Goal: Task Accomplishment & Management: Use online tool/utility

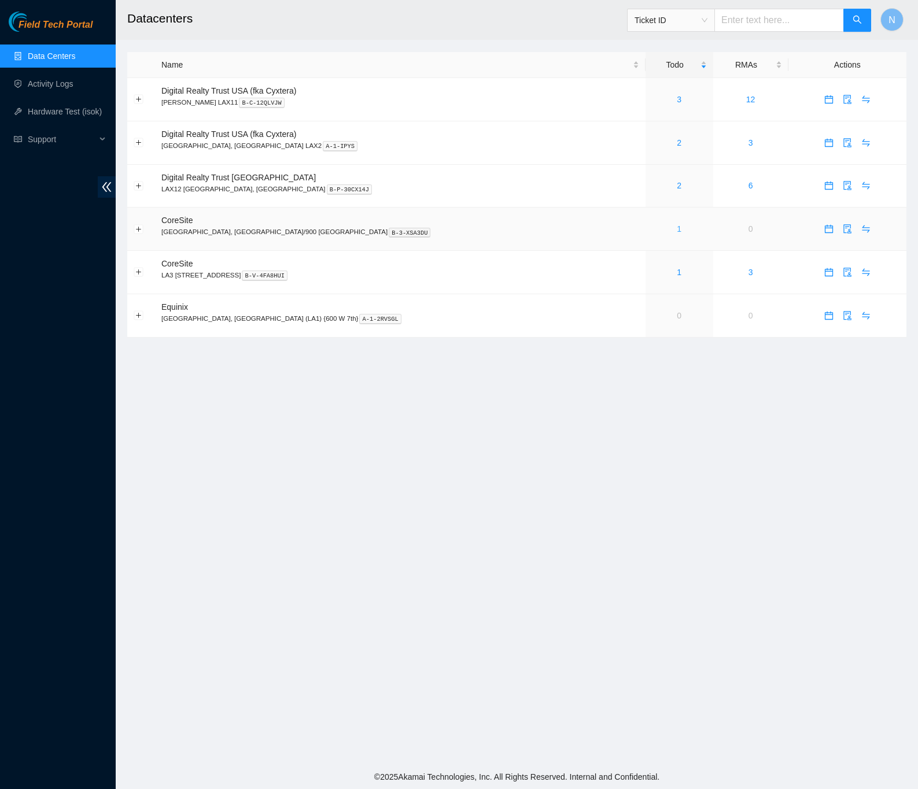
click at [677, 234] on link "1" at bounding box center [679, 228] width 5 height 9
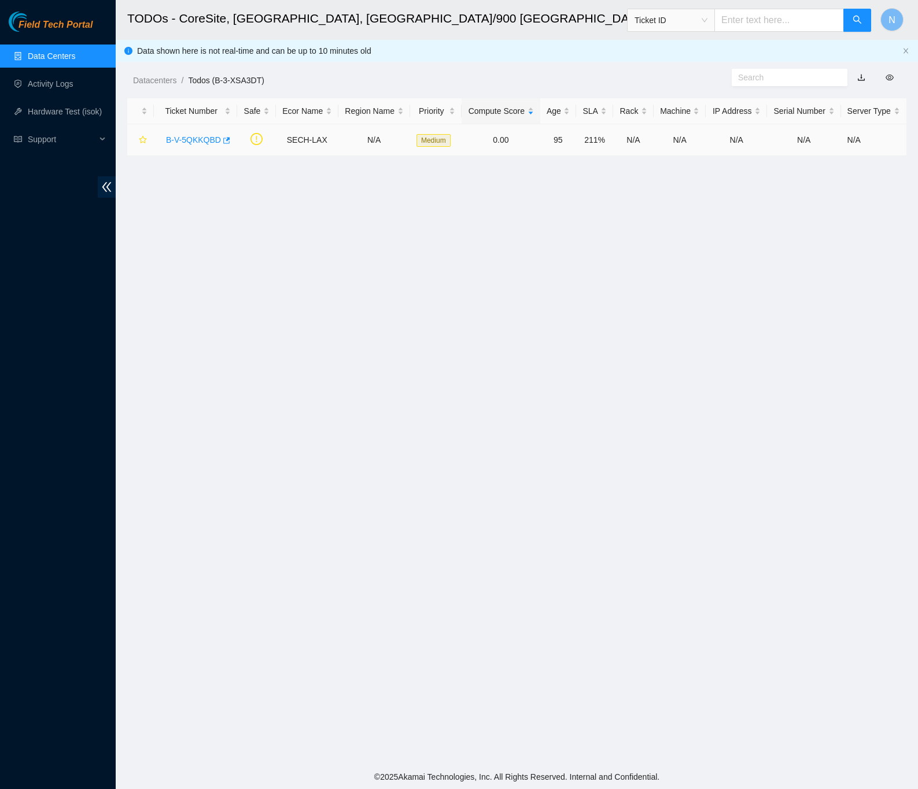
click at [193, 137] on link "B-V-5QKKQBD" at bounding box center [193, 139] width 55 height 9
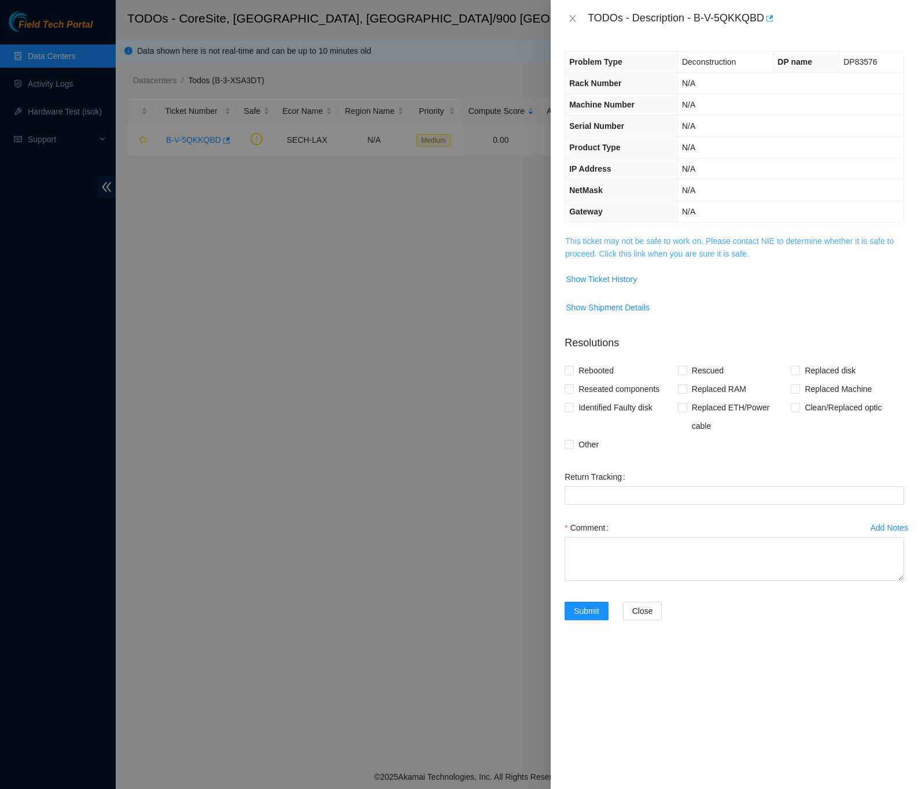
click at [632, 255] on link "This ticket may not be safe to work on. Please contact NIE to determine whether…" at bounding box center [729, 247] width 328 height 22
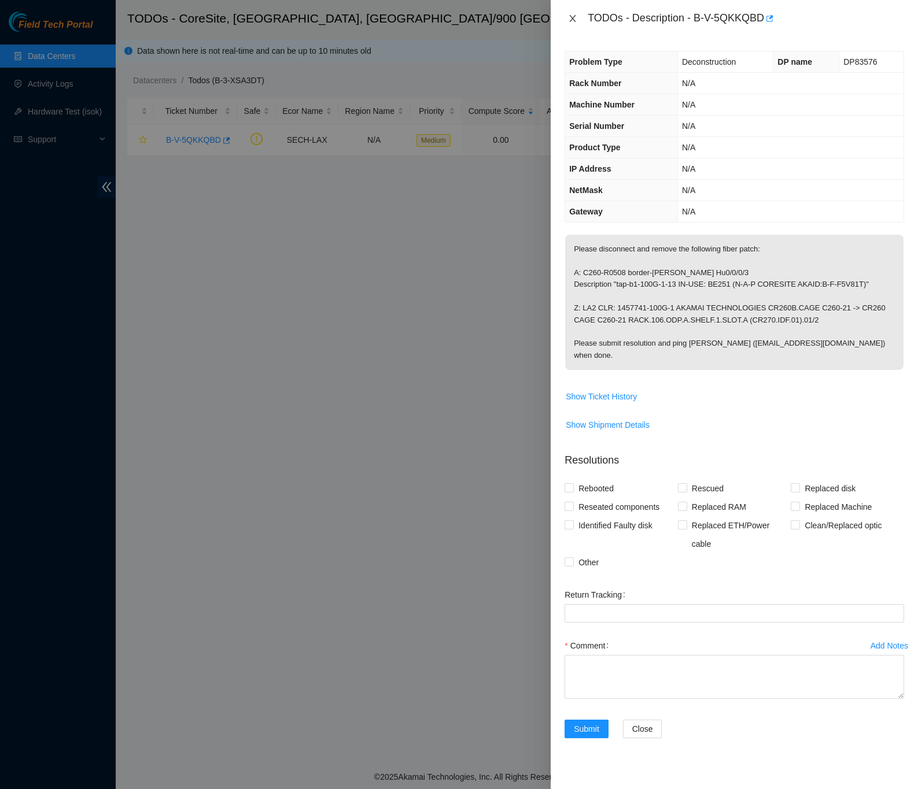
click at [572, 19] on icon "close" at bounding box center [573, 18] width 6 height 7
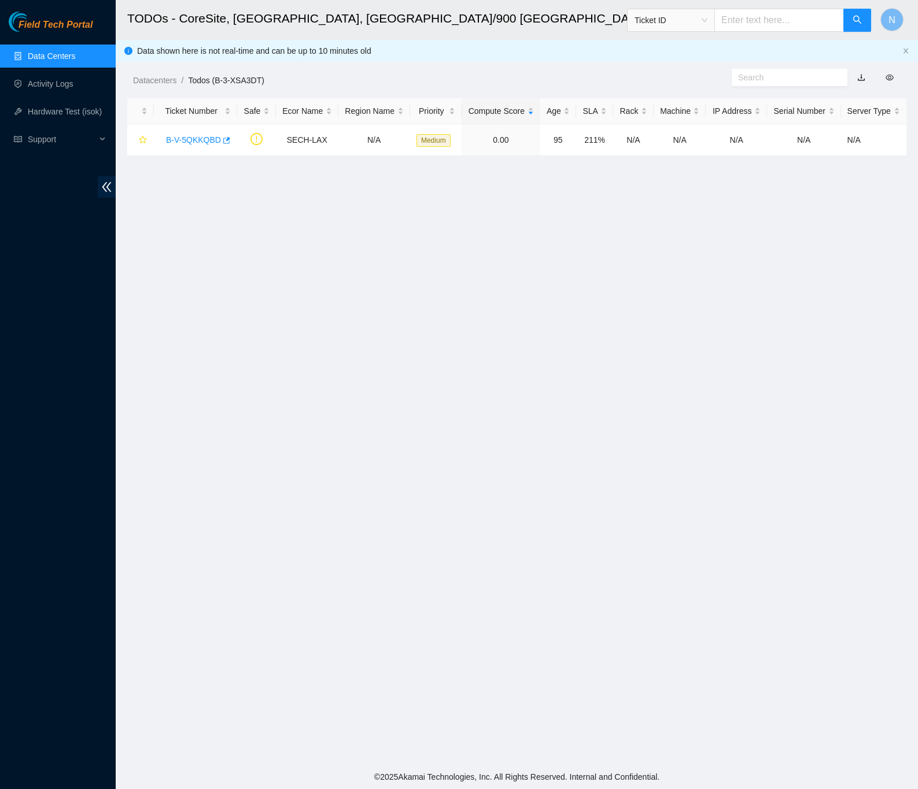
click at [56, 56] on link "Data Centers" at bounding box center [51, 55] width 47 height 9
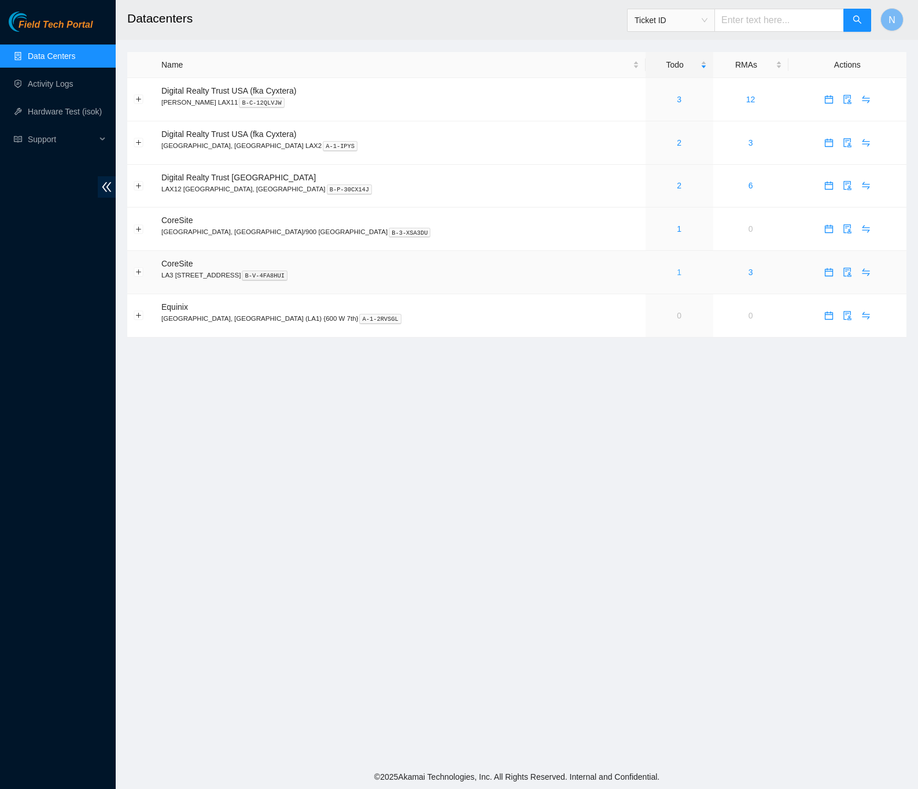
click at [677, 274] on link "1" at bounding box center [679, 272] width 5 height 9
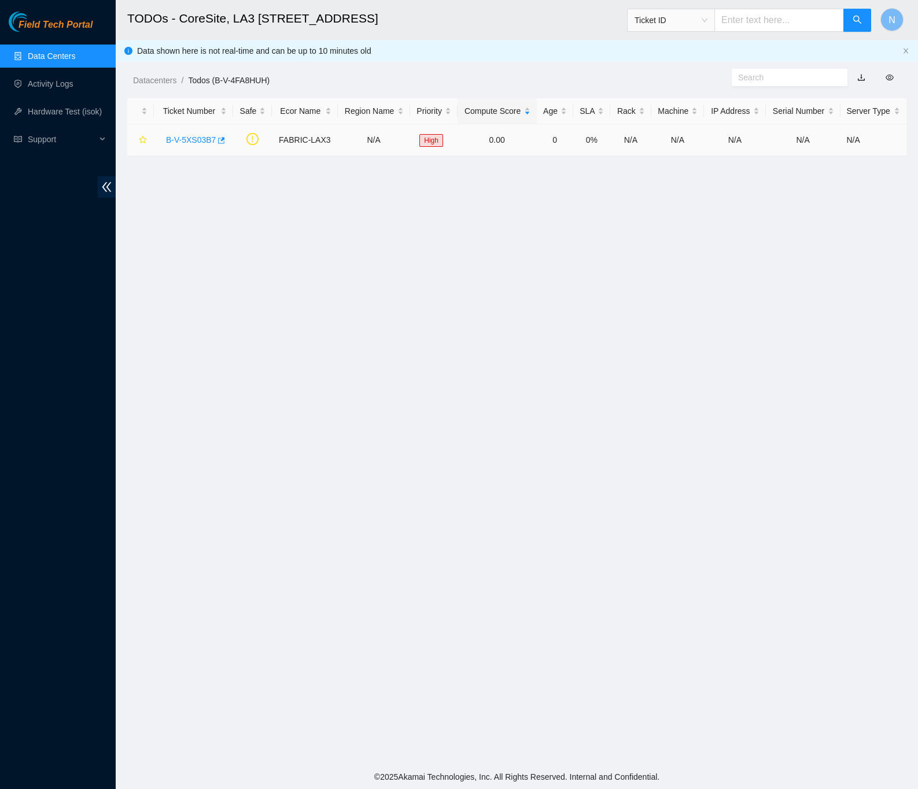
click at [186, 137] on link "B-V-5XS03B7" at bounding box center [191, 139] width 50 height 9
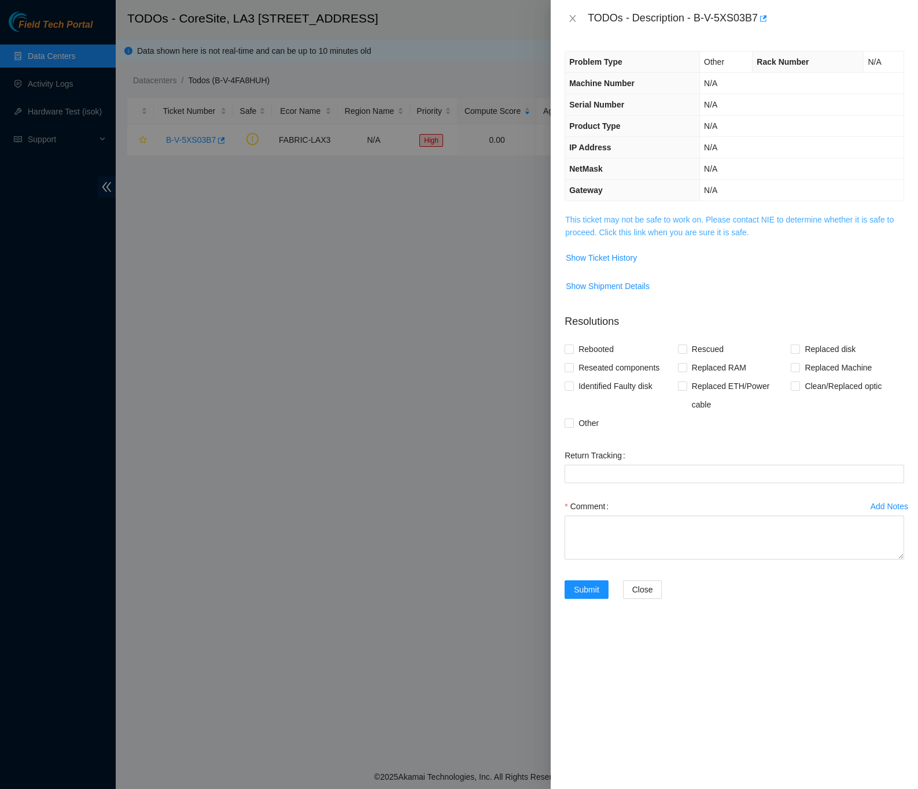
click at [642, 236] on link "This ticket may not be safe to work on. Please contact NIE to determine whether…" at bounding box center [729, 226] width 328 height 22
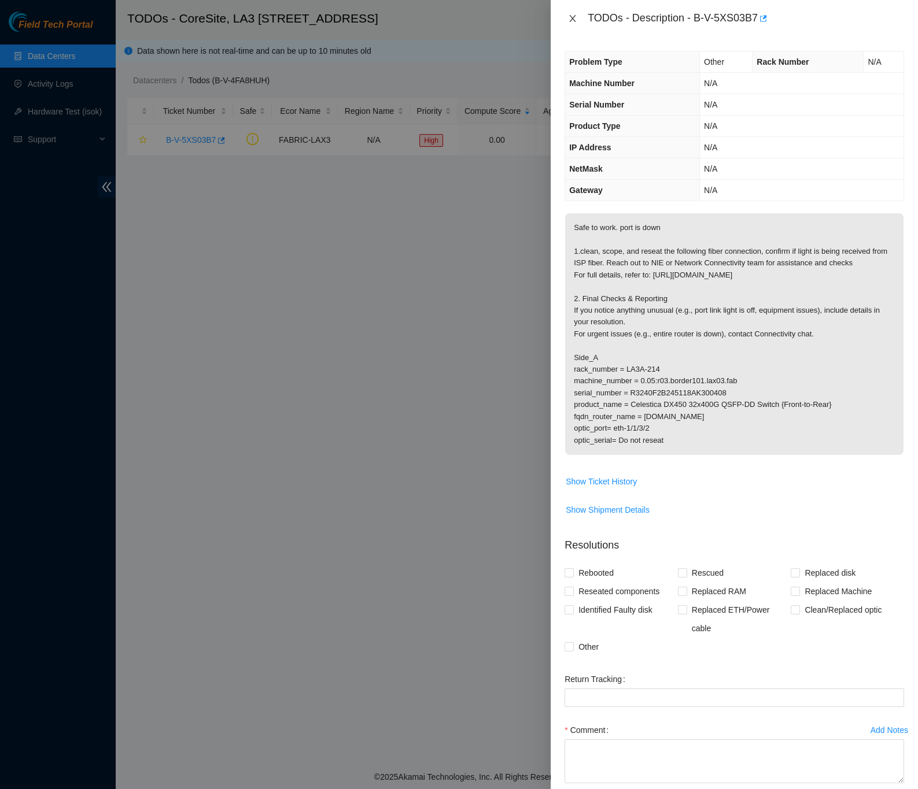
click at [572, 20] on icon "close" at bounding box center [572, 18] width 9 height 9
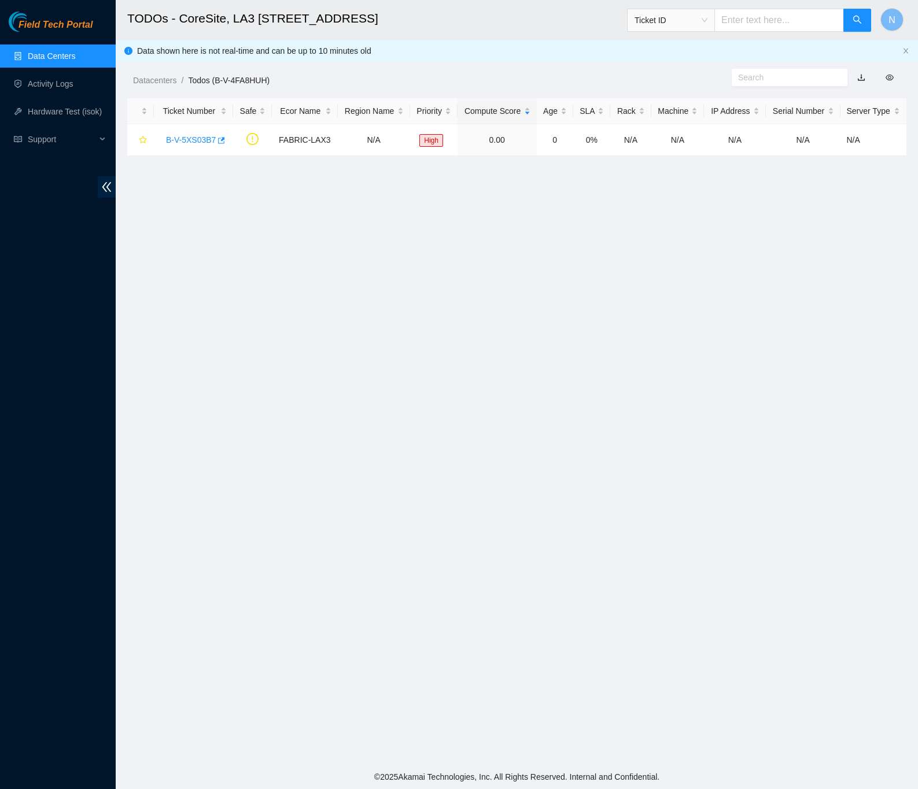
click at [68, 56] on link "Data Centers" at bounding box center [51, 55] width 47 height 9
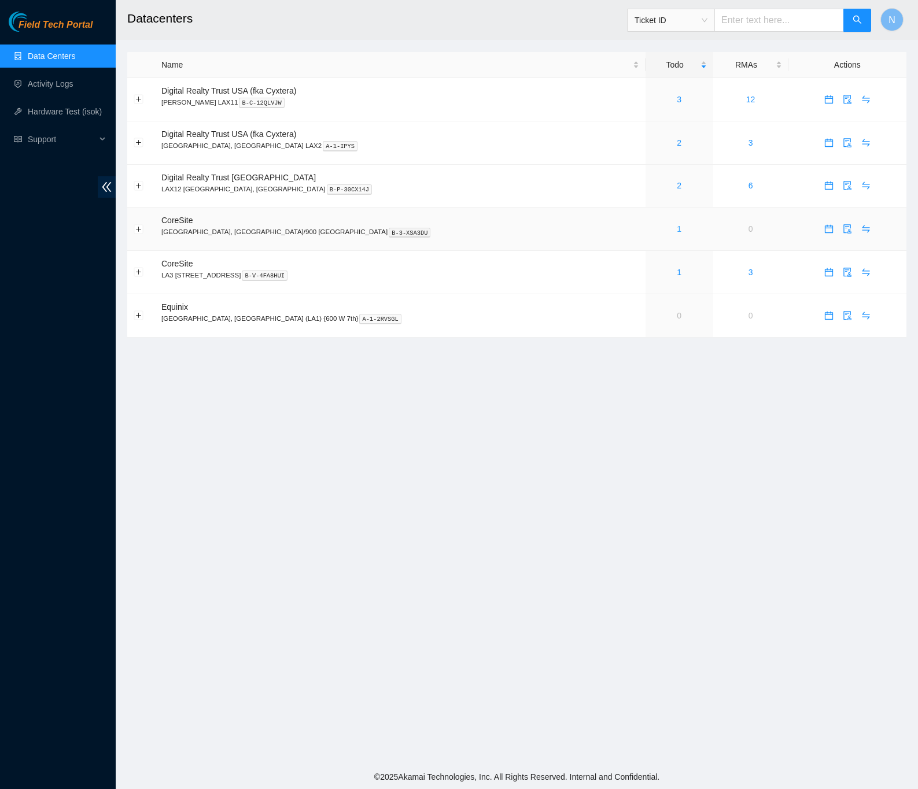
click at [677, 231] on link "1" at bounding box center [679, 228] width 5 height 9
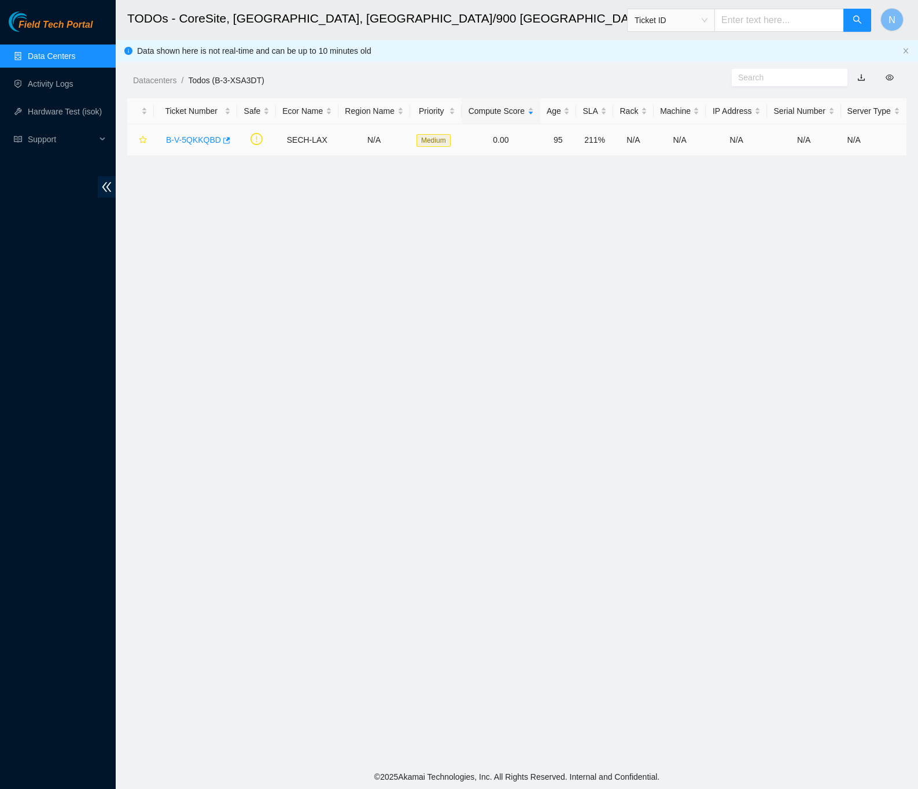
click at [200, 137] on link "B-V-5QKKQBD" at bounding box center [193, 139] width 55 height 9
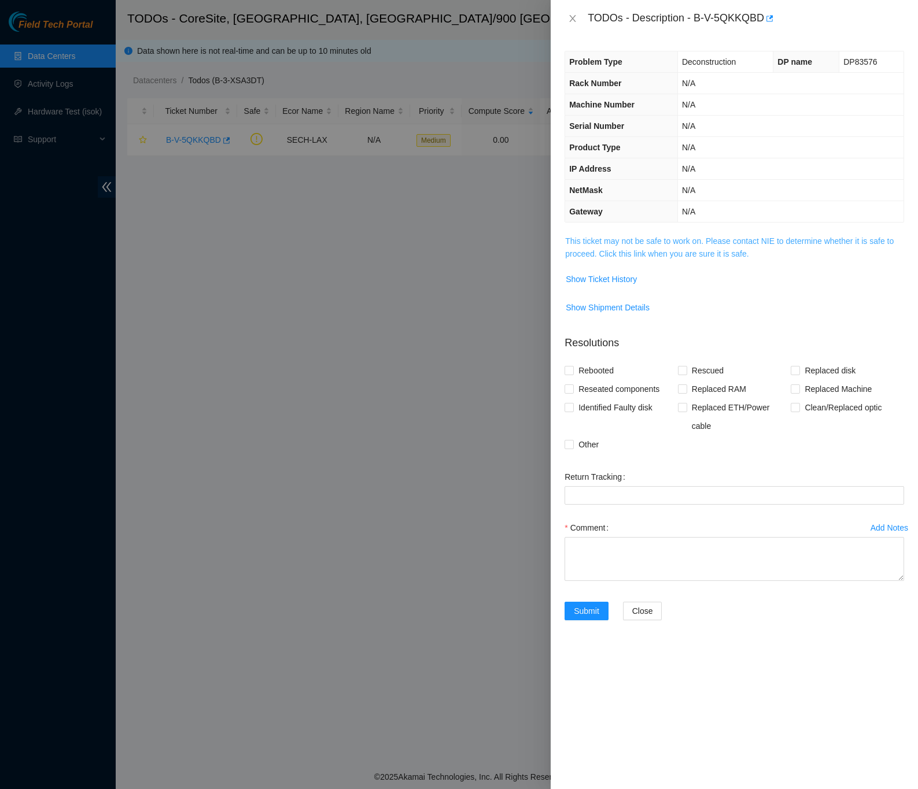
click at [661, 257] on link "This ticket may not be safe to work on. Please contact NIE to determine whether…" at bounding box center [729, 247] width 328 height 22
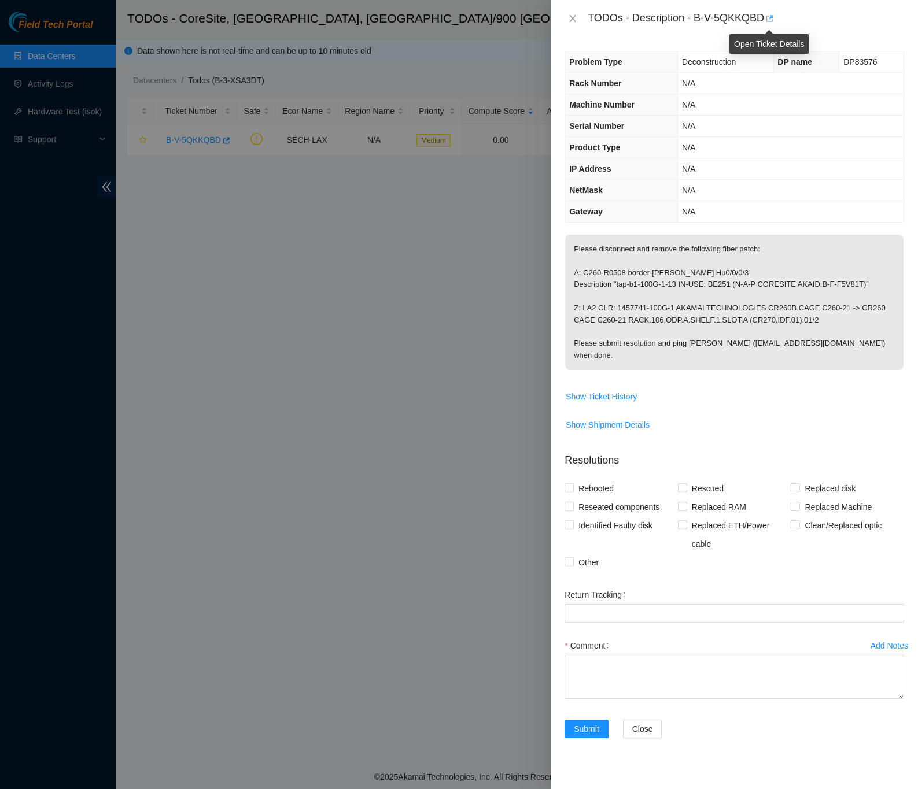
click at [771, 20] on icon "button" at bounding box center [768, 18] width 8 height 8
click at [770, 16] on icon "button" at bounding box center [769, 18] width 7 height 6
click at [731, 387] on span "Show Ticket History" at bounding box center [734, 396] width 338 height 19
drag, startPoint x: 694, startPoint y: 16, endPoint x: 760, endPoint y: 24, distance: 66.4
click at [760, 24] on div "TODOs - Description - B-V-5QKKQBD" at bounding box center [745, 18] width 316 height 19
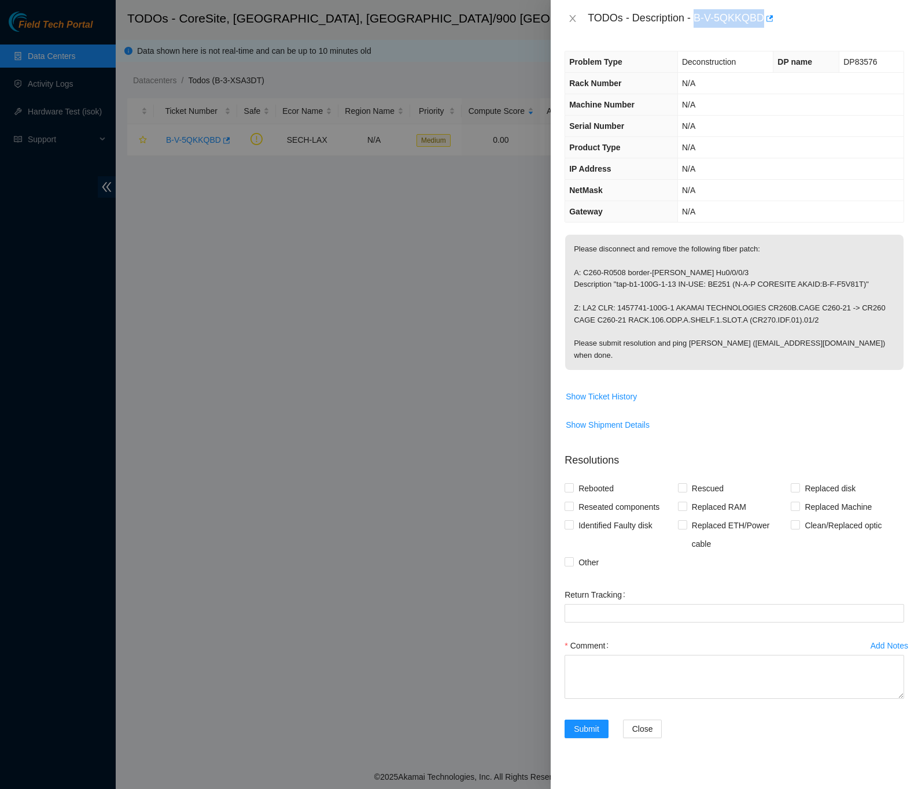
copy div "B-V-5QKKQBD"
drag, startPoint x: 596, startPoint y: 252, endPoint x: 740, endPoint y: 245, distance: 144.1
click at [740, 245] on p "Please disconnect and remove the following fiber patch: A: C260-R0508 border-[P…" at bounding box center [734, 302] width 338 height 135
click at [801, 258] on p "Please disconnect and remove the following fiber patch: A: C260-R0508 border-[P…" at bounding box center [734, 302] width 338 height 135
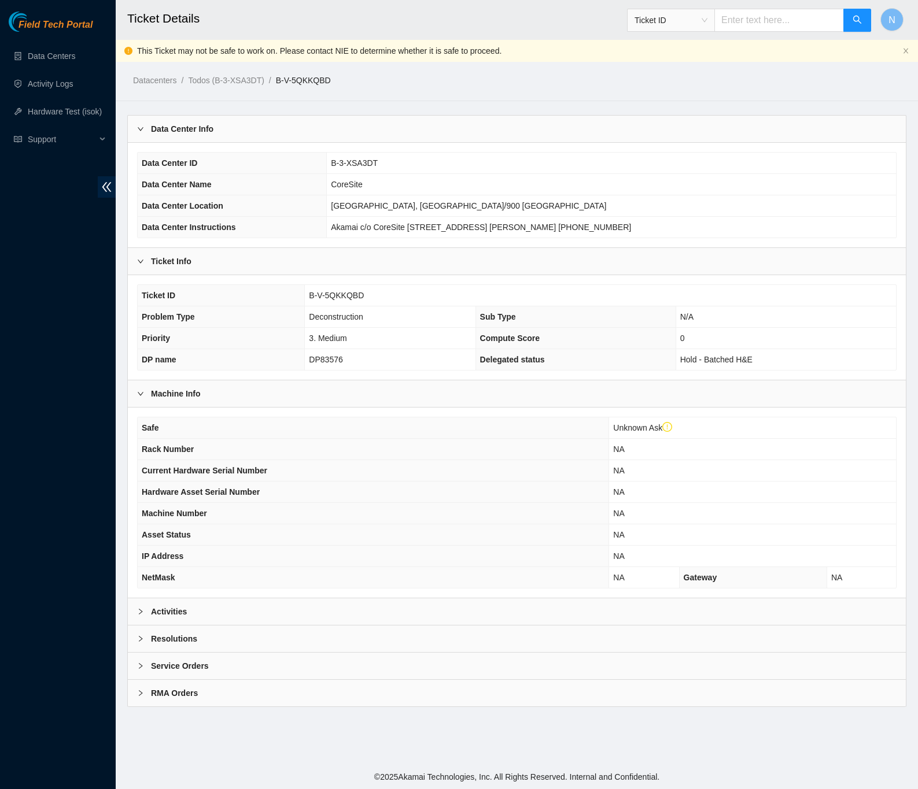
click at [177, 611] on div "Activities" at bounding box center [517, 611] width 778 height 27
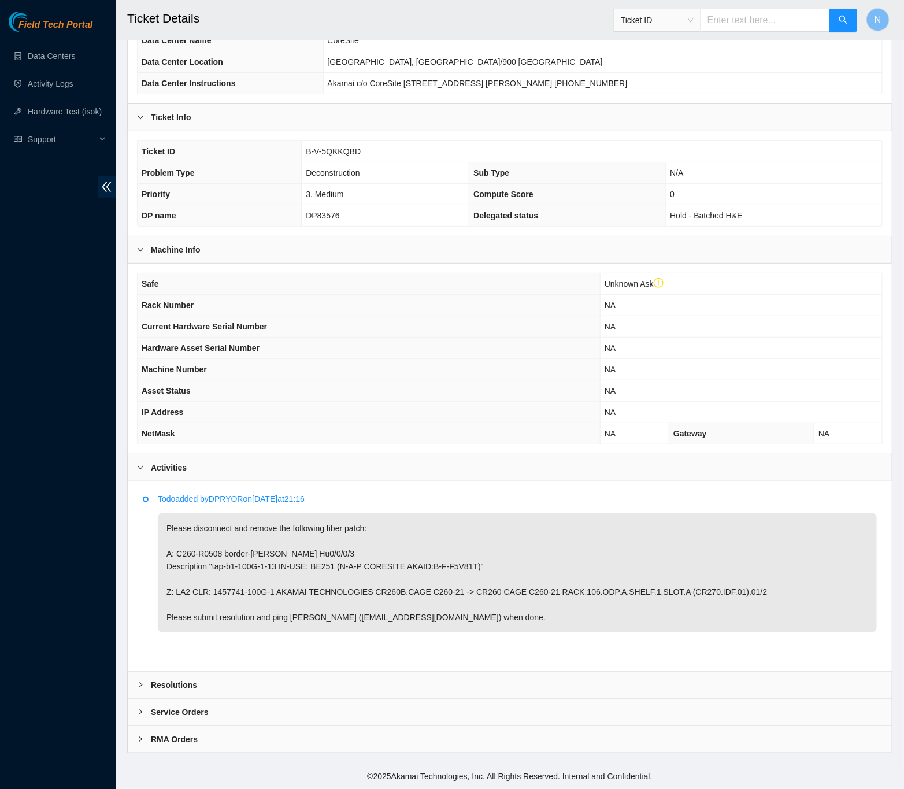
scroll to position [153, 0]
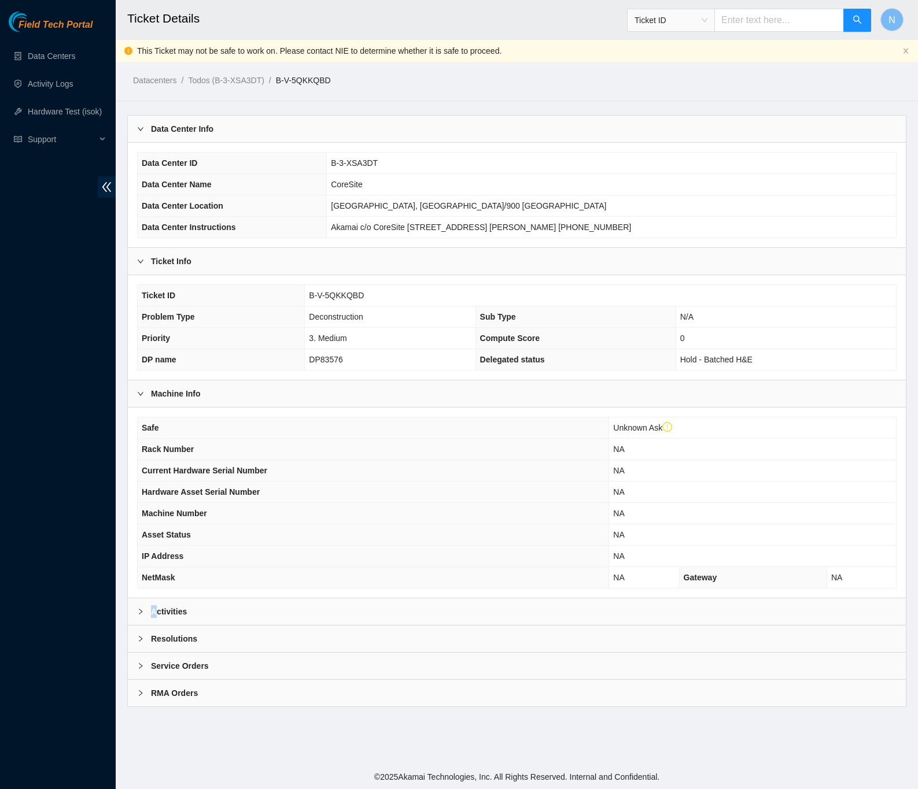
drag, startPoint x: 153, startPoint y: 614, endPoint x: 160, endPoint y: 613, distance: 7.0
click at [154, 614] on b "Activities" at bounding box center [169, 611] width 36 height 13
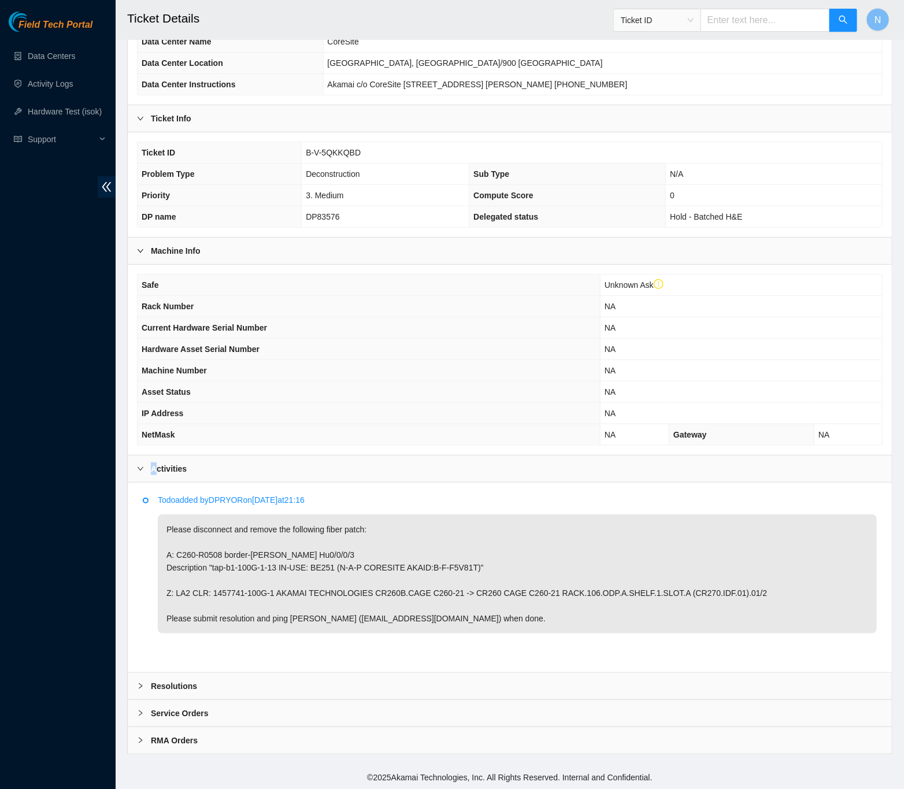
scroll to position [153, 0]
click at [434, 500] on p "Todo added by DPRYOR on 2025-10-06 at 21:16" at bounding box center [517, 499] width 719 height 13
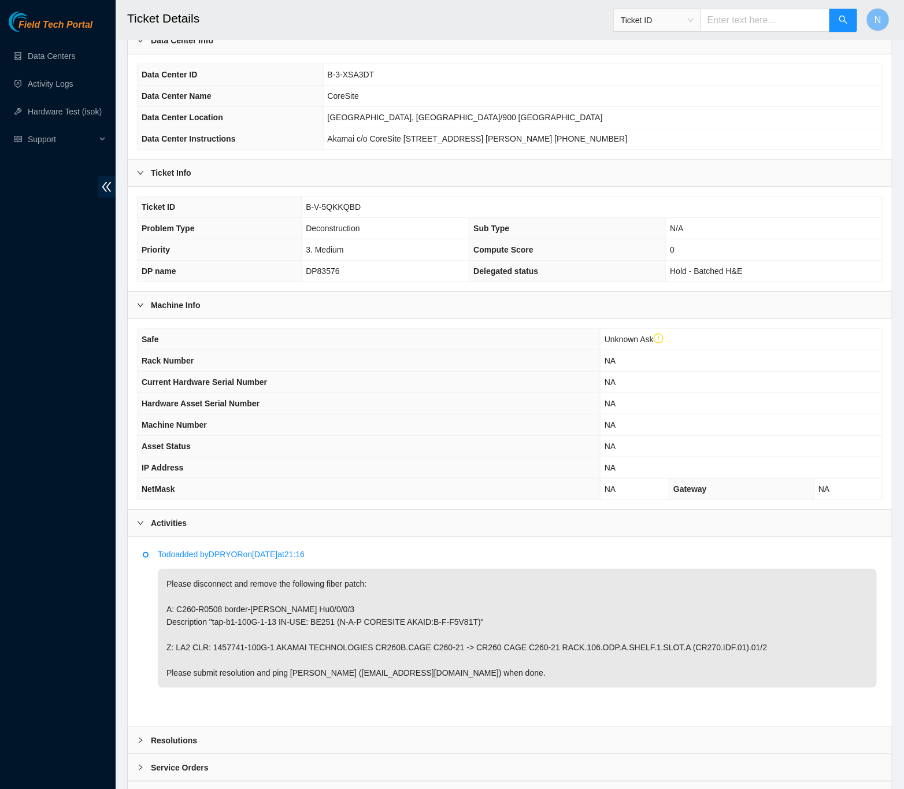
scroll to position [0, 0]
